Goal: Find specific page/section: Find specific page/section

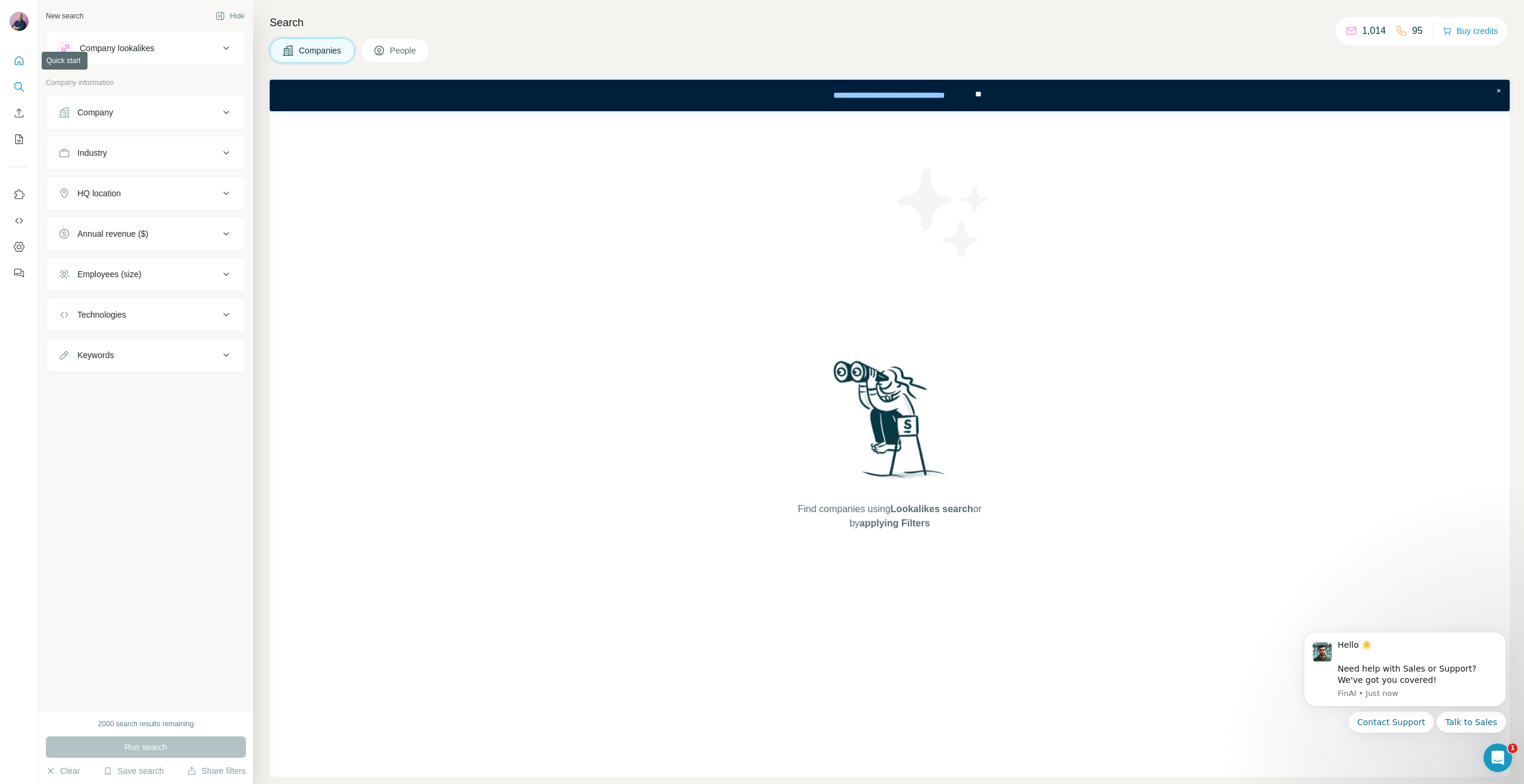
click at [23, 63] on icon "Quick start" at bounding box center [19, 60] width 9 height 9
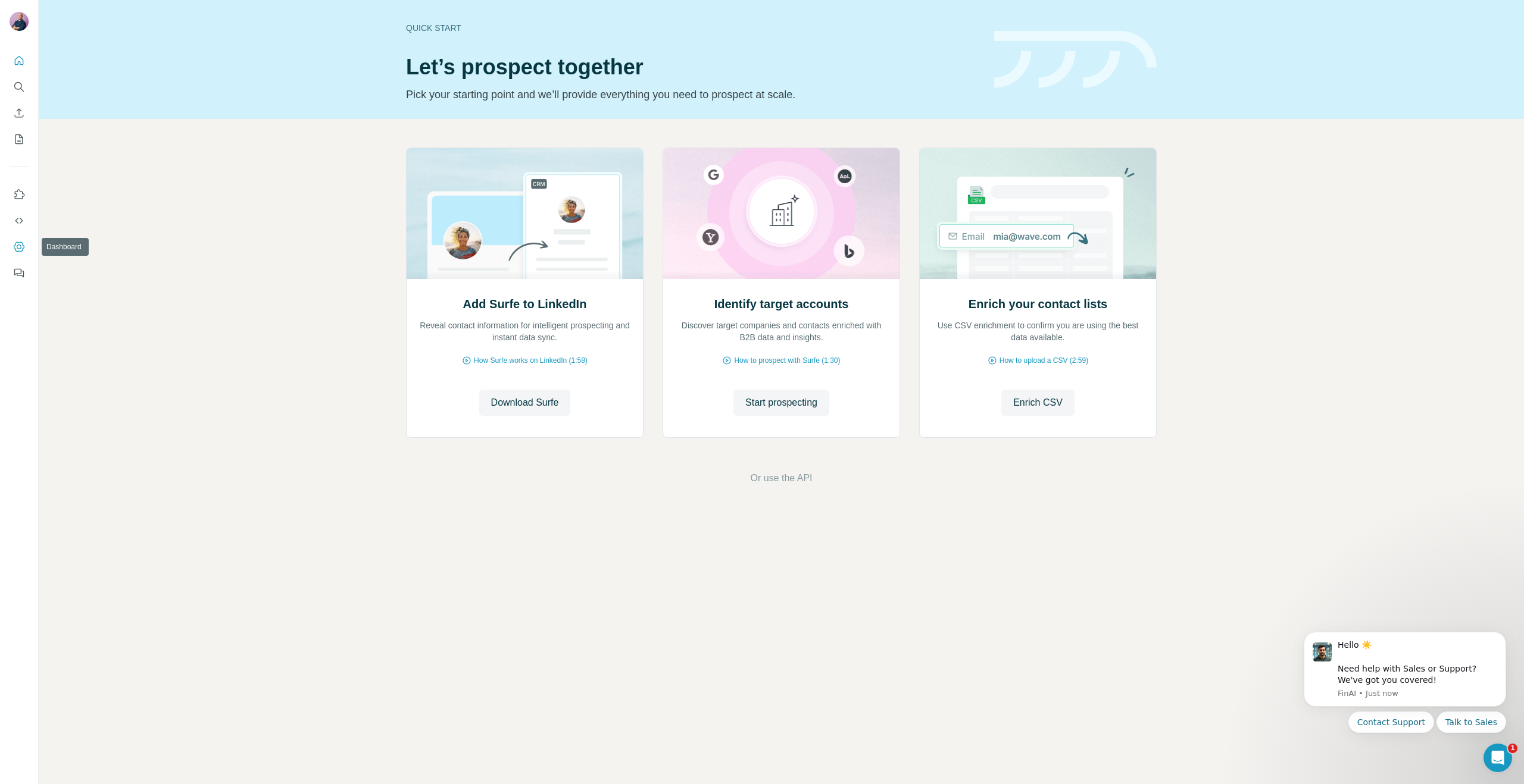
click at [19, 252] on icon "Dashboard" at bounding box center [19, 247] width 12 height 12
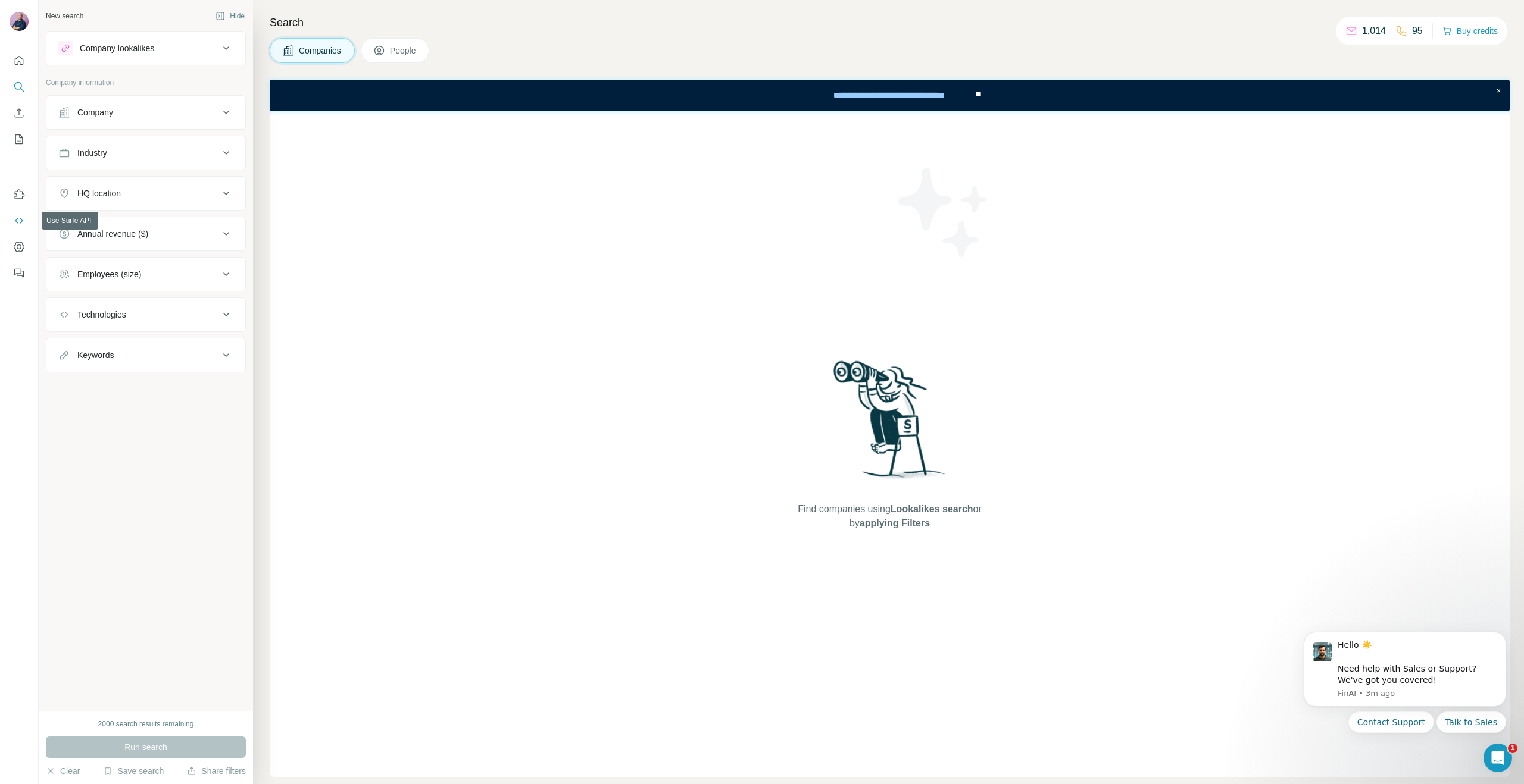
click at [11, 217] on button "Use Surfe API" at bounding box center [19, 221] width 19 height 22
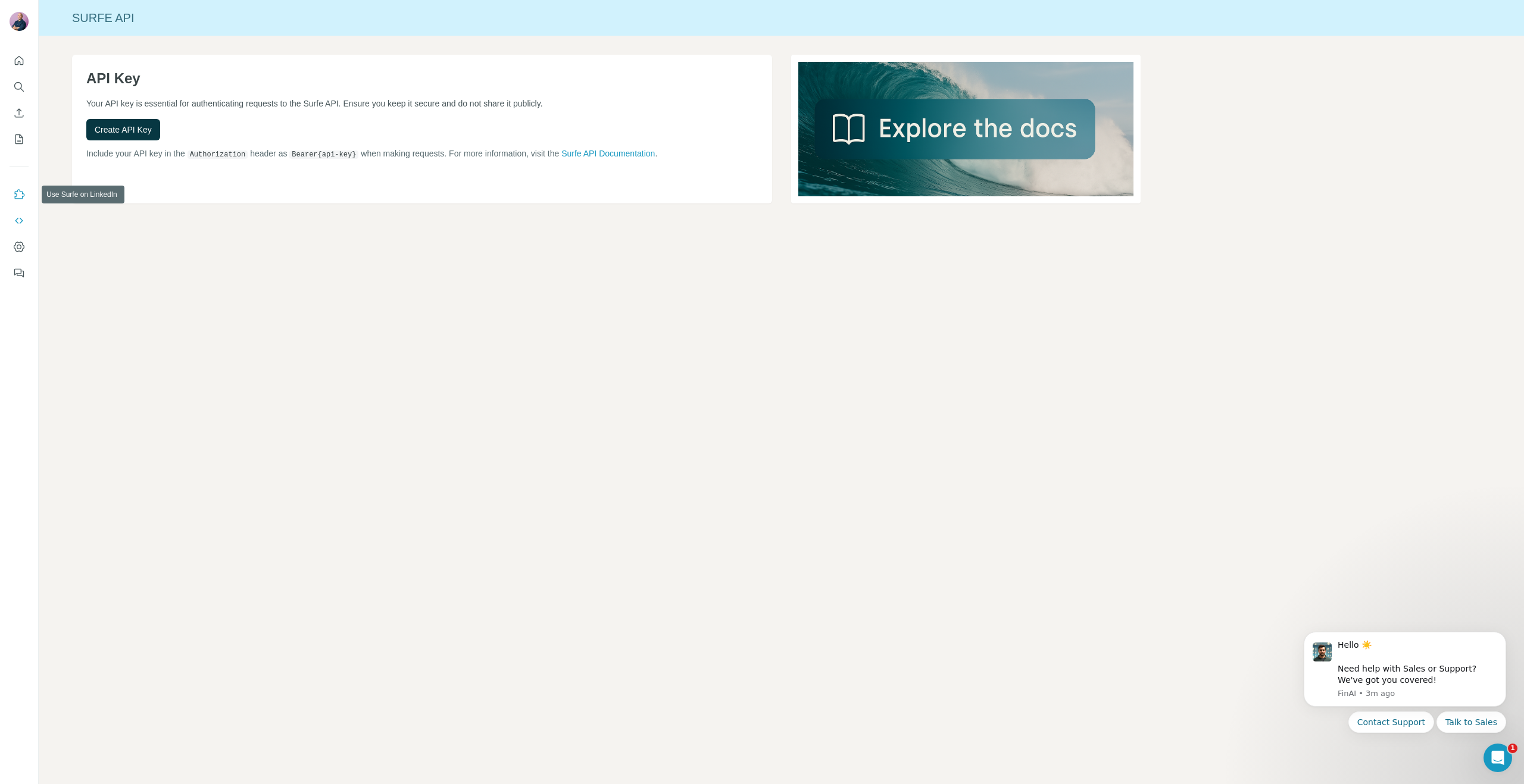
click at [18, 194] on icon "Use Surfe on LinkedIn" at bounding box center [19, 194] width 12 height 12
